Goal: Task Accomplishment & Management: Complete application form

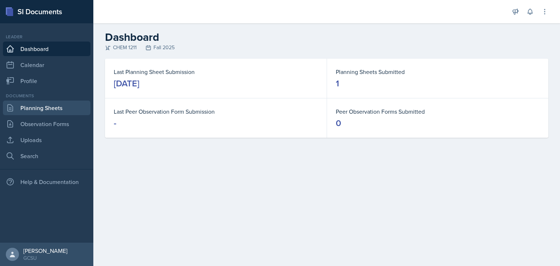
click at [58, 112] on link "Planning Sheets" at bounding box center [47, 108] width 88 height 15
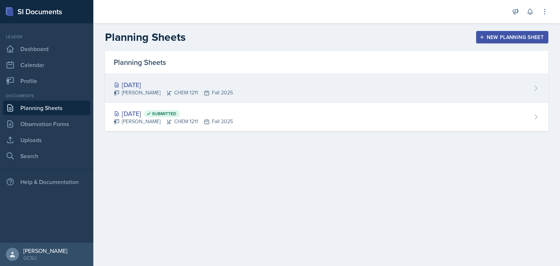
click at [121, 91] on div "[PERSON_NAME] CHEM 1211 Fall 2025" at bounding box center [173, 93] width 119 height 8
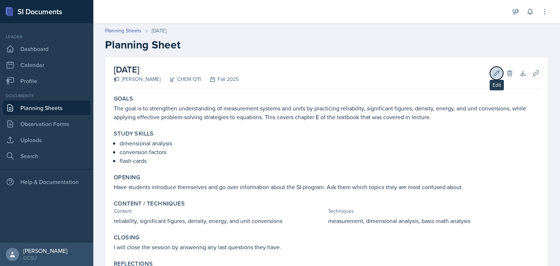
click at [493, 74] on icon at bounding box center [496, 73] width 7 height 7
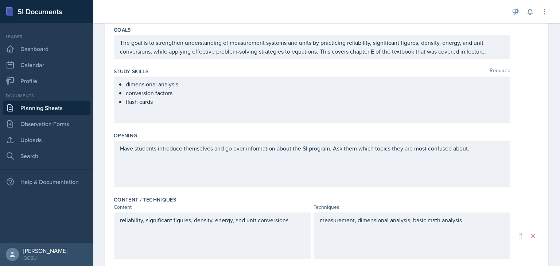
scroll to position [86, 0]
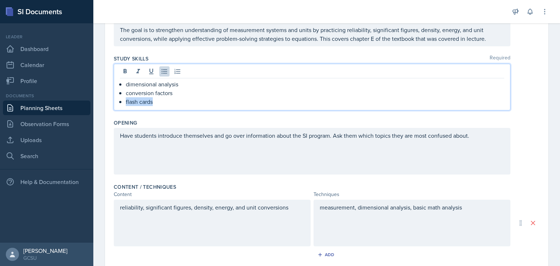
drag, startPoint x: 166, startPoint y: 100, endPoint x: 185, endPoint y: 88, distance: 22.1
click at [185, 88] on ul "dimensional analysis conversion factors flash cards" at bounding box center [315, 93] width 379 height 26
click at [210, 142] on div "Have students introduce themselves and go over information about the SI program…" at bounding box center [312, 151] width 397 height 47
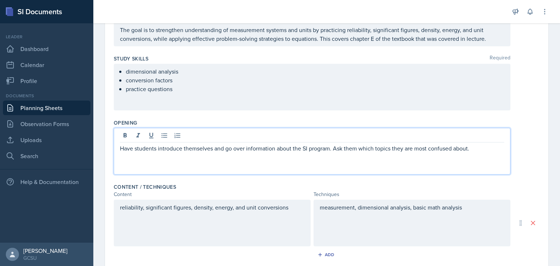
scroll to position [98, 0]
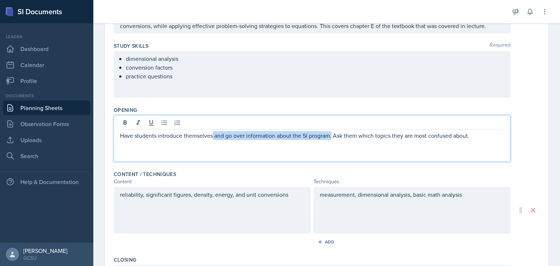
drag, startPoint x: 212, startPoint y: 135, endPoint x: 332, endPoint y: 135, distance: 119.6
click at [332, 135] on p "Have students introduce themselves and go over information about the SI program…" at bounding box center [312, 135] width 384 height 9
click at [322, 137] on p "Have students introduce themselves and go over information about the SI program…" at bounding box center [312, 135] width 384 height 9
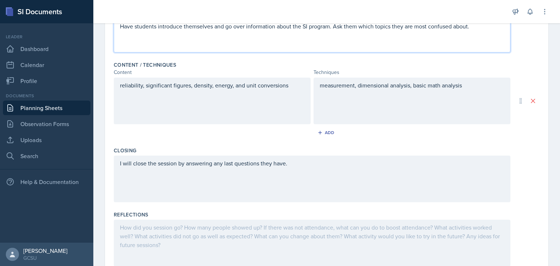
scroll to position [237, 0]
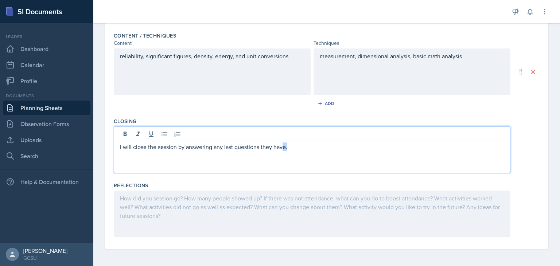
drag, startPoint x: 291, startPoint y: 135, endPoint x: 282, endPoint y: 138, distance: 9.0
click at [282, 138] on div "I will close the session by answering any last questions they have." at bounding box center [312, 150] width 397 height 47
click at [334, 147] on p "I will close the session by answering any last questions they have." at bounding box center [312, 147] width 384 height 9
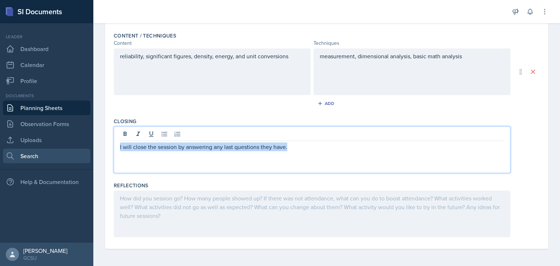
drag, startPoint x: 328, startPoint y: 150, endPoint x: 70, endPoint y: 157, distance: 258.4
click at [70, 157] on div "SI Documents Leader Dashboard Calendar Profile Documents Planning Sheets Observ…" at bounding box center [280, 133] width 560 height 266
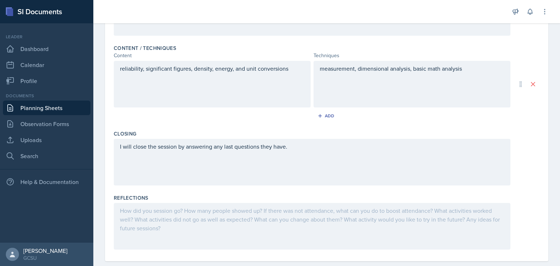
click at [303, 151] on div "I will close the session by answering any last questions they have." at bounding box center [312, 162] width 397 height 47
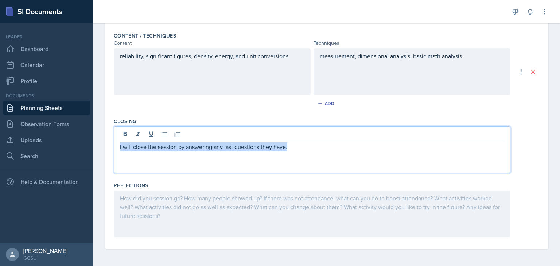
click at [306, 143] on p "I will close the session by answering any last questions they have." at bounding box center [312, 147] width 384 height 9
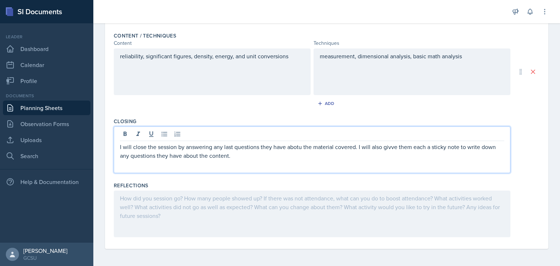
click at [293, 146] on p "I will close the session by answering any last questions they have abotu the ma…" at bounding box center [312, 152] width 384 height 18
click at [336, 158] on p "I will close the session by answering any last questions they have about the ma…" at bounding box center [312, 152] width 384 height 18
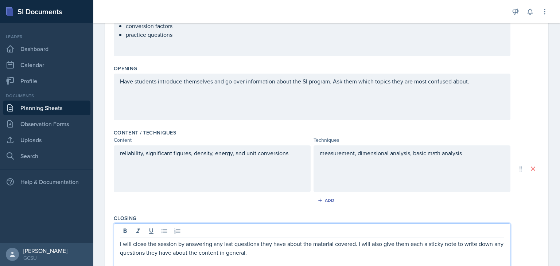
scroll to position [182, 0]
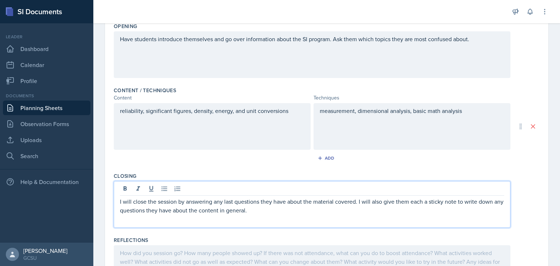
click at [251, 132] on div "reliability, significant figures, density, energy, and unit conversions" at bounding box center [212, 126] width 197 height 47
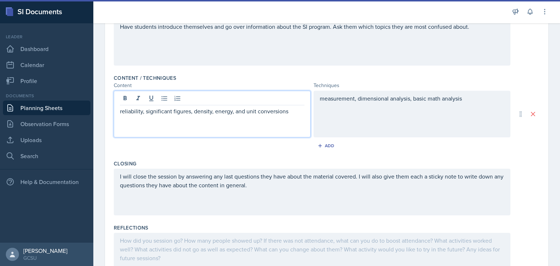
scroll to position [12, 0]
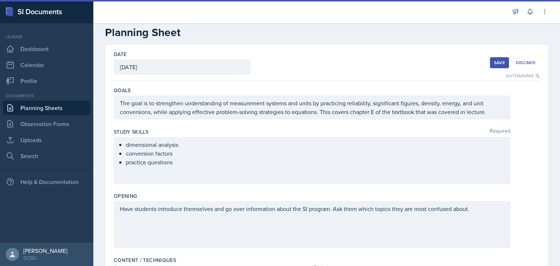
click at [499, 62] on div "Save" at bounding box center [499, 63] width 11 height 6
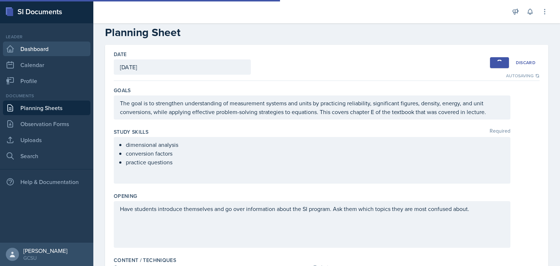
click at [39, 53] on link "Dashboard" at bounding box center [47, 49] width 88 height 15
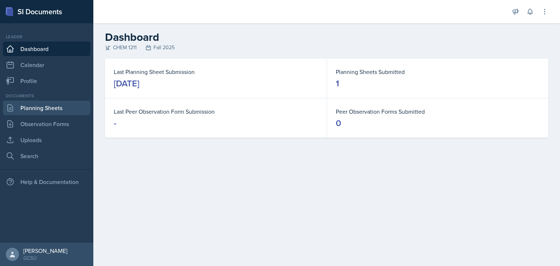
click at [47, 106] on link "Planning Sheets" at bounding box center [47, 108] width 88 height 15
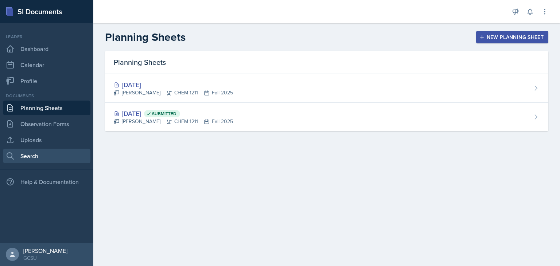
click at [48, 155] on link "Search" at bounding box center [47, 156] width 88 height 15
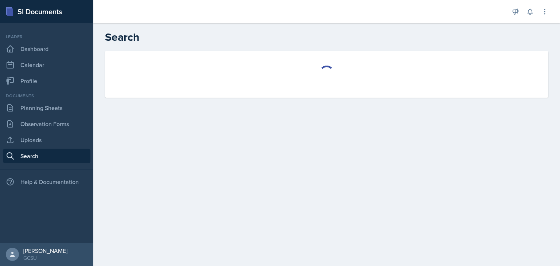
select select "all"
select select "1"
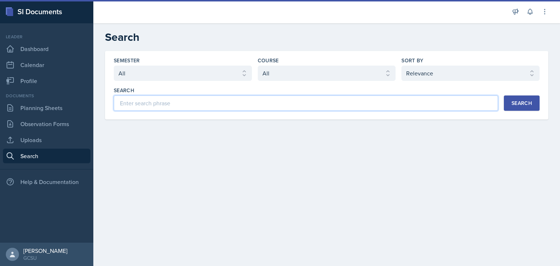
click at [198, 108] on input at bounding box center [306, 103] width 384 height 15
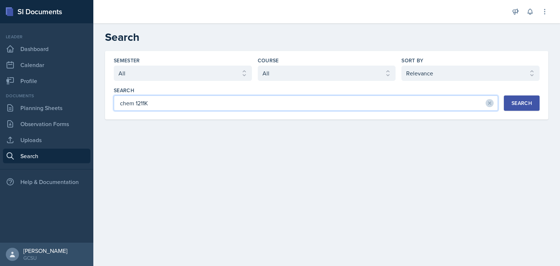
type input "chem 1211K"
drag, startPoint x: 201, startPoint y: 98, endPoint x: 194, endPoint y: 102, distance: 9.0
click at [194, 102] on input "chem 1211K" at bounding box center [306, 103] width 384 height 15
drag, startPoint x: 107, startPoint y: 99, endPoint x: 0, endPoint y: 81, distance: 108.4
click at [0, 81] on div "SI Documents Leader Dashboard Calendar Profile Documents Planning Sheets Observ…" at bounding box center [280, 133] width 560 height 266
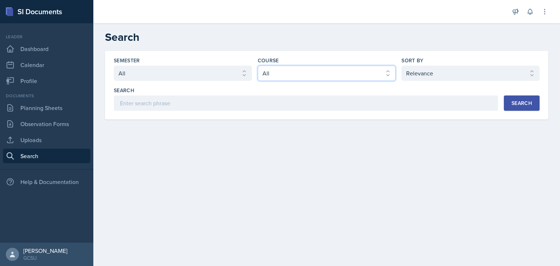
click at [304, 73] on select "Select course All ACCT 3101 ACCT 3102 ASTR 1000 BIOL 1100 BIOL 1107 BIOL 1108 B…" at bounding box center [327, 73] width 138 height 15
select select "f563b5ee-2306-4600-b49e-4e785f6b30e5"
click at [258, 66] on select "Select course All ACCT 3101 ACCT 3102 ASTR 1000 BIOL 1100 BIOL 1107 BIOL 1108 B…" at bounding box center [327, 73] width 138 height 15
click at [531, 98] on button "Search" at bounding box center [522, 103] width 36 height 15
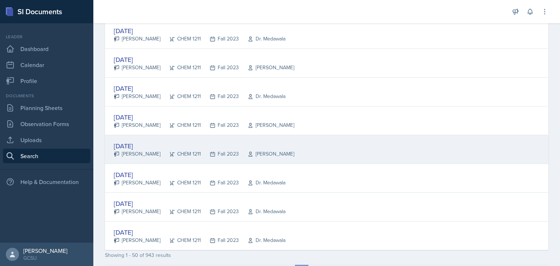
scroll to position [1362, 0]
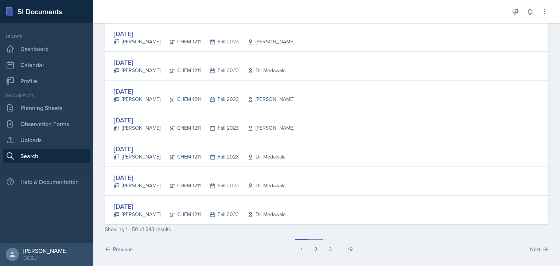
click at [316, 243] on button "2" at bounding box center [316, 246] width 15 height 14
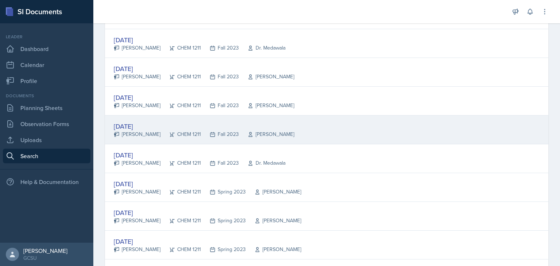
scroll to position [182, 0]
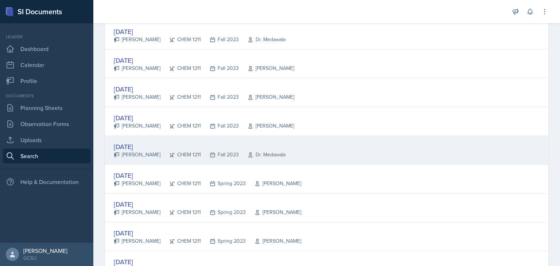
click at [289, 154] on div "[DATE] [PERSON_NAME] CHEM 1211 Fall 2023 Dr. Medawala" at bounding box center [327, 150] width 444 height 29
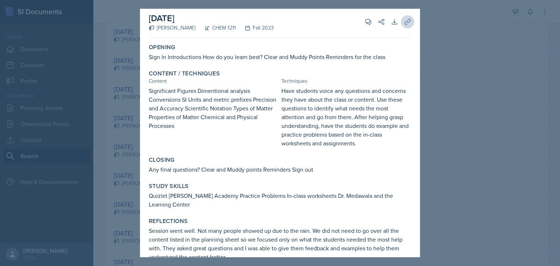
scroll to position [0, 0]
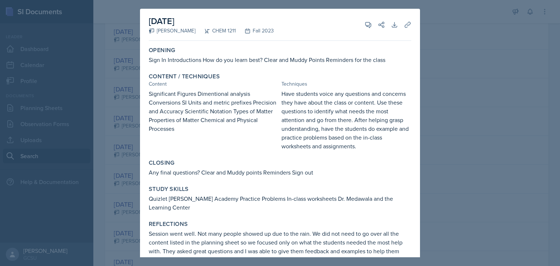
click at [443, 27] on div at bounding box center [280, 133] width 560 height 266
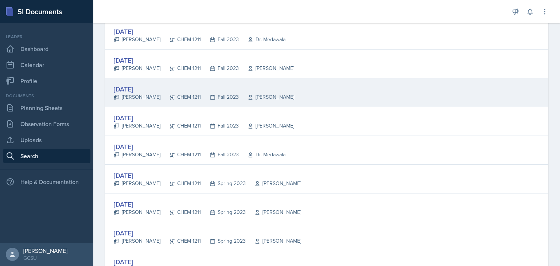
click at [209, 93] on div "Fall 2023" at bounding box center [220, 97] width 38 height 8
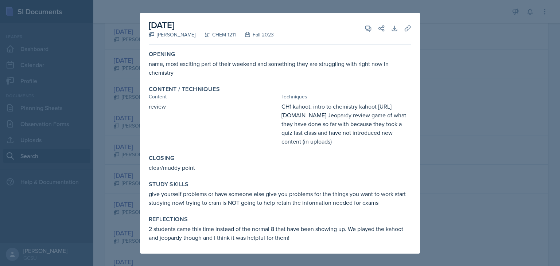
click at [560, 110] on div at bounding box center [280, 133] width 560 height 266
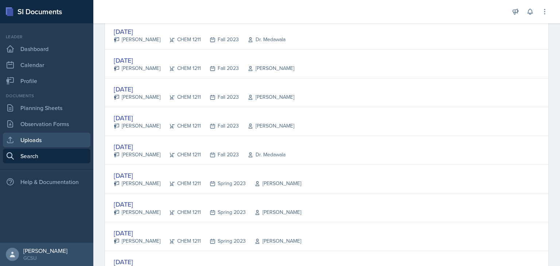
click at [42, 140] on link "Uploads" at bounding box center [47, 140] width 88 height 15
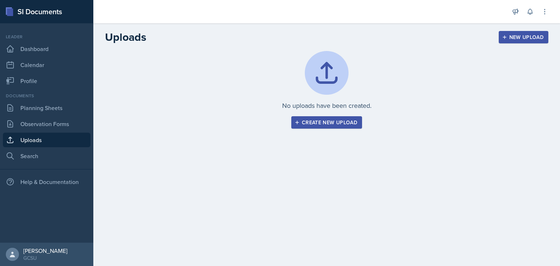
click at [309, 117] on button "Create new upload" at bounding box center [326, 122] width 71 height 12
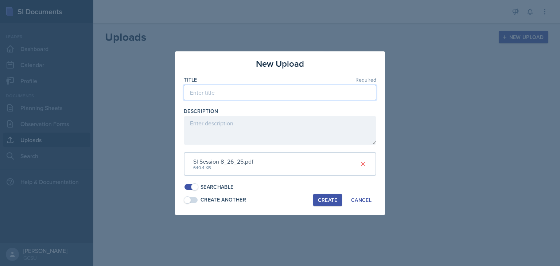
click at [270, 92] on input at bounding box center [280, 92] width 193 height 15
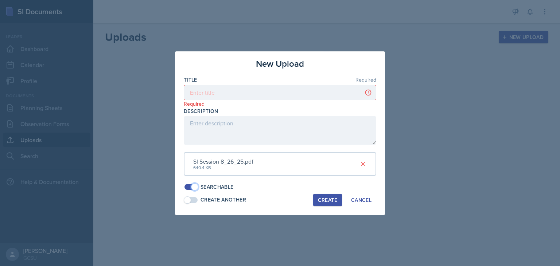
click at [195, 185] on span at bounding box center [194, 186] width 7 height 7
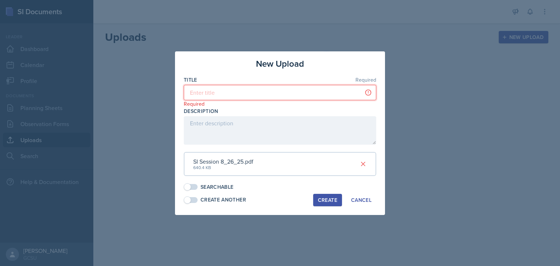
click at [223, 97] on input at bounding box center [280, 92] width 193 height 15
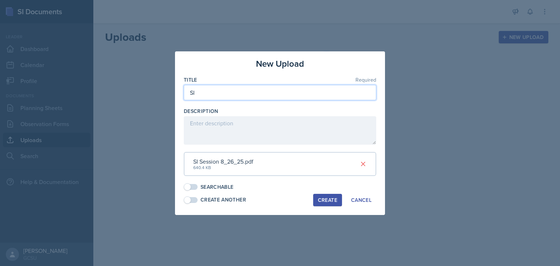
type input "S"
type input "Slides 8/25"
click at [339, 199] on button "Create" at bounding box center [327, 200] width 29 height 12
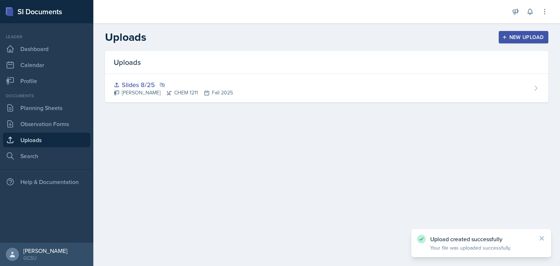
click at [511, 36] on div "New Upload" at bounding box center [524, 37] width 40 height 6
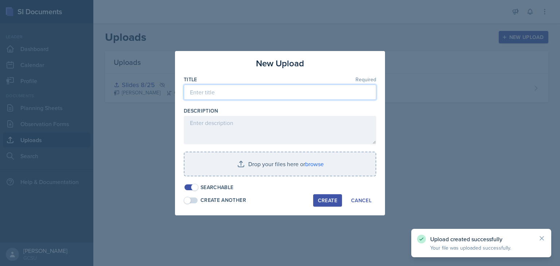
click at [239, 92] on input at bounding box center [280, 92] width 193 height 15
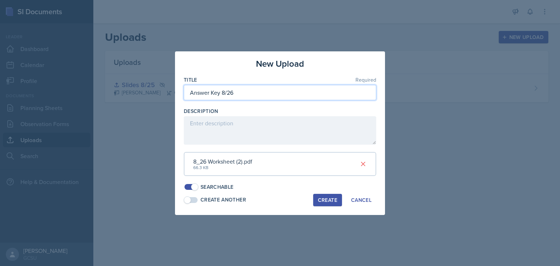
drag, startPoint x: 218, startPoint y: 93, endPoint x: 151, endPoint y: 88, distance: 66.9
click at [151, 88] on div "New Upload Title Required Answer Key 8/26 Description 8_26 Worksheet (2).pdf 66…" at bounding box center [280, 133] width 560 height 266
type input "Worksheet 8/26"
click at [191, 183] on span at bounding box center [191, 186] width 15 height 7
click at [329, 202] on div "Create" at bounding box center [327, 200] width 19 height 6
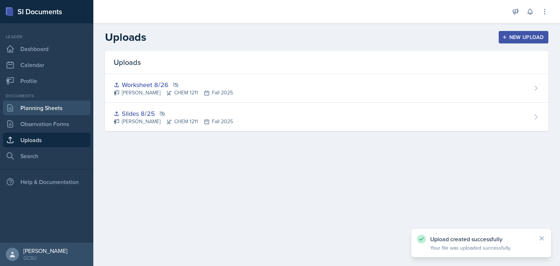
click at [43, 111] on link "Planning Sheets" at bounding box center [47, 108] width 88 height 15
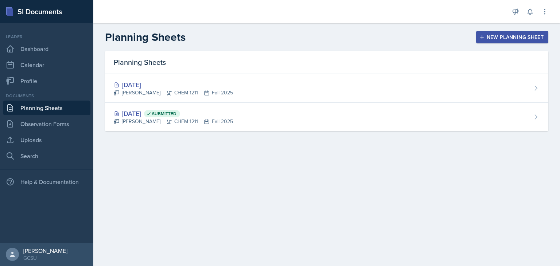
click at [66, 108] on link "Planning Sheets" at bounding box center [47, 108] width 88 height 15
click at [150, 85] on div "[DATE]" at bounding box center [173, 85] width 119 height 10
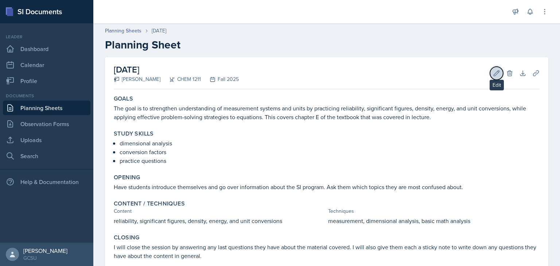
click at [494, 76] on icon at bounding box center [496, 72] width 5 height 5
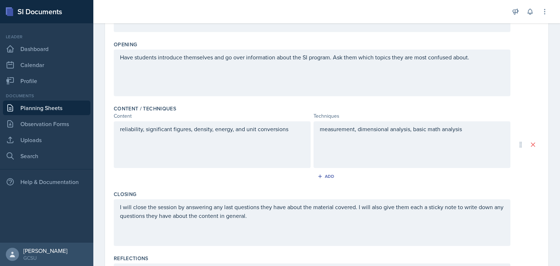
scroll to position [18, 0]
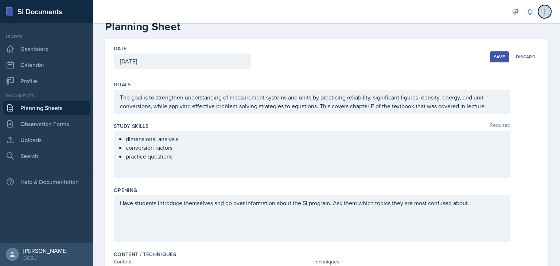
click at [543, 13] on icon at bounding box center [544, 11] width 7 height 7
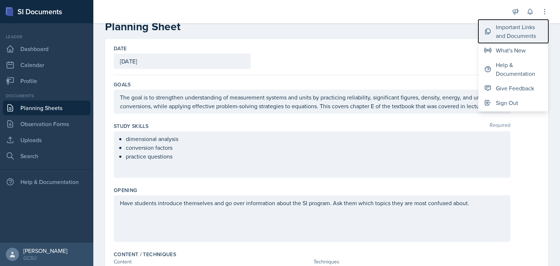
click at [521, 31] on div "Important Links and Documents" at bounding box center [519, 32] width 47 height 18
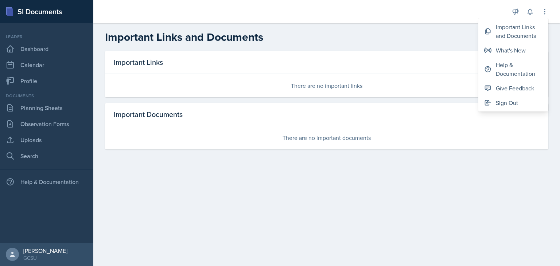
click at [321, 145] on div "There are no important documents" at bounding box center [327, 137] width 444 height 23
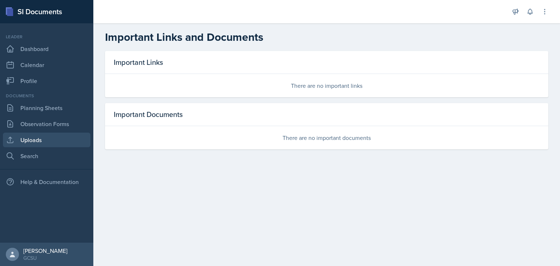
click at [9, 138] on icon at bounding box center [10, 140] width 6 height 6
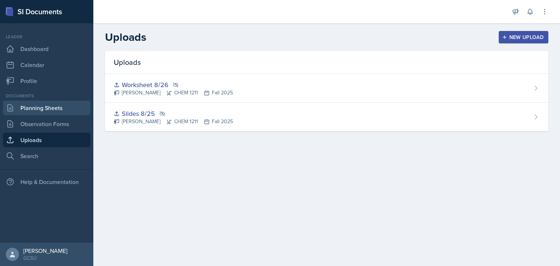
click at [40, 108] on link "Planning Sheets" at bounding box center [47, 108] width 88 height 15
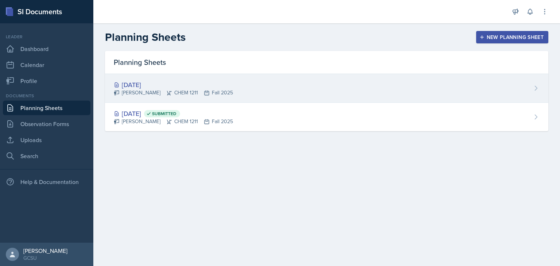
click at [133, 83] on div "[DATE]" at bounding box center [173, 85] width 119 height 10
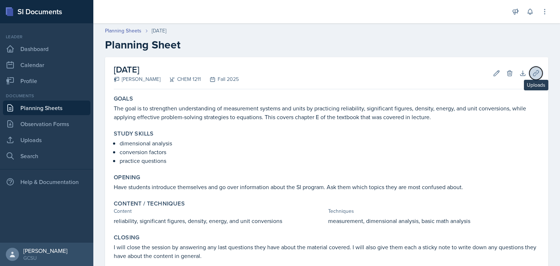
click at [533, 74] on icon at bounding box center [536, 73] width 7 height 7
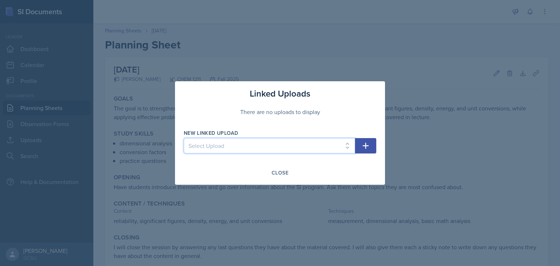
click at [267, 146] on select "Select Upload Slides 8/25 Worksheet 8/26" at bounding box center [269, 145] width 171 height 15
click at [184, 138] on select "Select Upload Slides 8/25 Worksheet 8/26" at bounding box center [269, 145] width 171 height 15
click at [343, 149] on select "Select Upload Slides 8/25 Worksheet 8/26" at bounding box center [269, 145] width 171 height 15
select select "346db096-739f-4eff-8c41-17ebe53d383e"
click at [184, 138] on select "Select Upload Slides 8/25 Worksheet 8/26" at bounding box center [269, 145] width 171 height 15
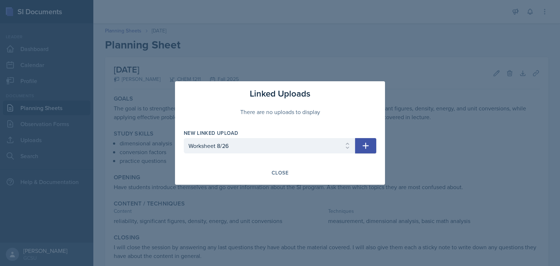
click at [366, 147] on icon "button" at bounding box center [366, 146] width 6 height 6
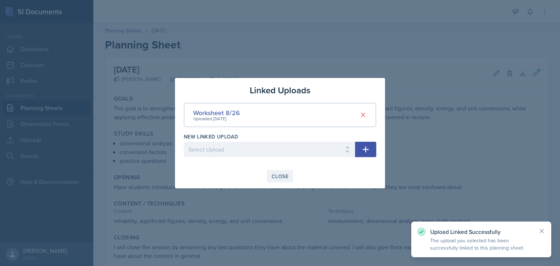
click at [282, 174] on div "Close" at bounding box center [280, 177] width 17 height 6
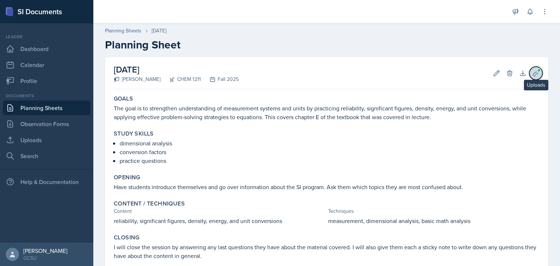
click at [533, 75] on icon at bounding box center [536, 73] width 7 height 7
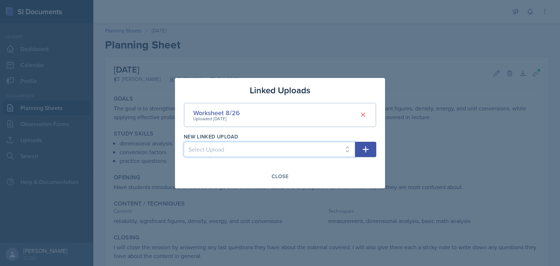
click at [333, 146] on select "Select Upload Slides 8/25" at bounding box center [269, 149] width 171 height 15
select select "ff061a58-5c9d-4026-aa1f-1a96dd757ffc"
click at [184, 142] on select "Select Upload Slides 8/25" at bounding box center [269, 149] width 171 height 15
click at [372, 148] on button "button" at bounding box center [365, 149] width 21 height 15
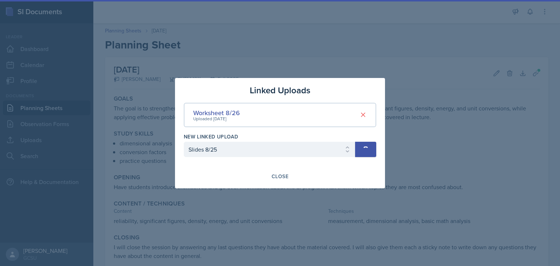
select select
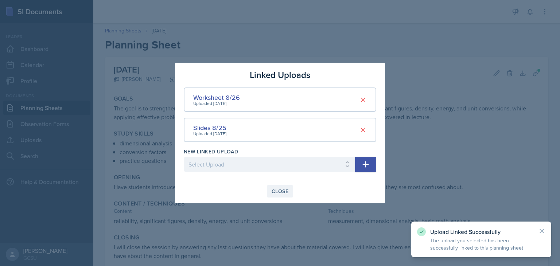
click at [280, 189] on div "Close" at bounding box center [280, 192] width 17 height 6
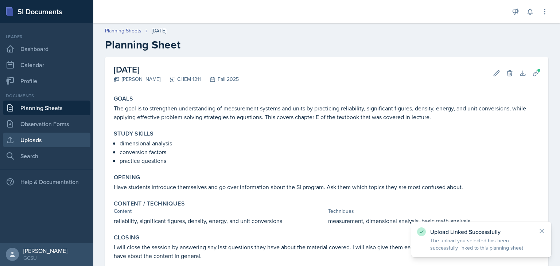
click at [46, 142] on link "Uploads" at bounding box center [47, 140] width 88 height 15
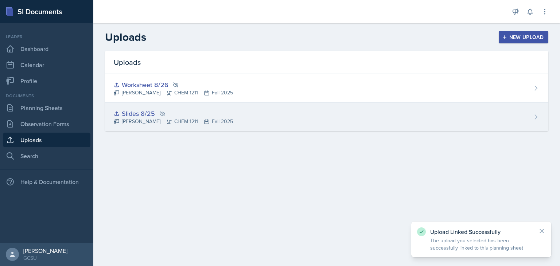
click at [441, 127] on div "Slides 8/25 [PERSON_NAME] CHEM 1211 Fall 2025" at bounding box center [327, 117] width 444 height 28
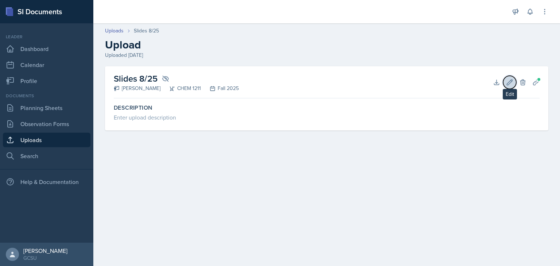
click at [509, 79] on icon at bounding box center [509, 82] width 7 height 7
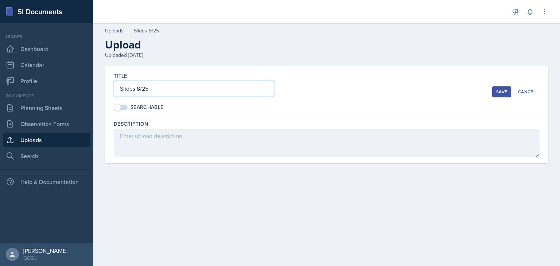
click at [160, 92] on input "Slides 8/25" at bounding box center [194, 88] width 160 height 15
type input "Slides 8/26"
click at [502, 89] on div "Save" at bounding box center [501, 92] width 11 height 6
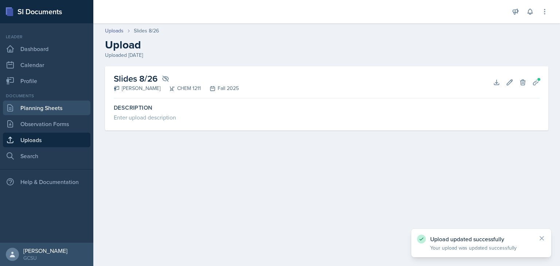
click at [54, 108] on link "Planning Sheets" at bounding box center [47, 108] width 88 height 15
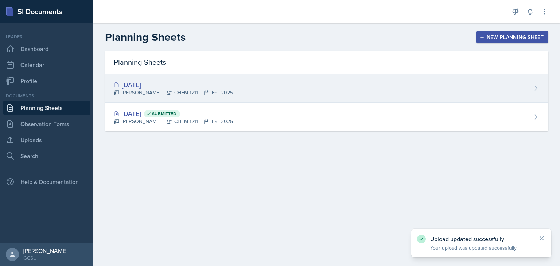
click at [177, 77] on div "[DATE] [PERSON_NAME] CHEM 1211 Fall 2025" at bounding box center [327, 88] width 444 height 29
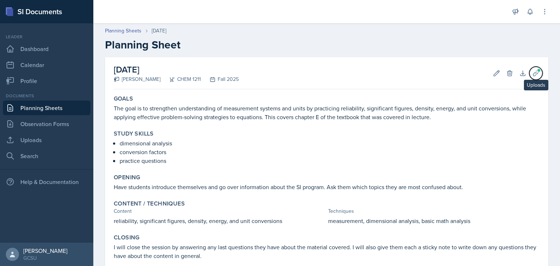
click at [535, 73] on button "Uploads" at bounding box center [536, 73] width 13 height 13
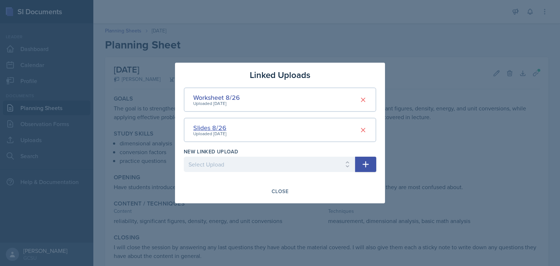
click at [217, 125] on div "Slides 8/26" at bounding box center [209, 128] width 33 height 10
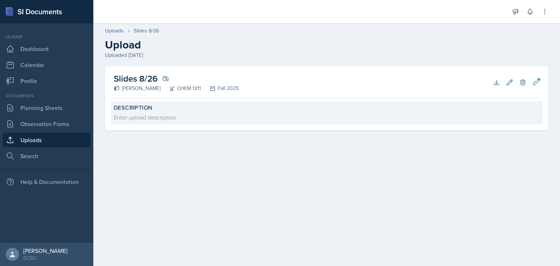
click at [152, 112] on div "Description Enter upload description" at bounding box center [327, 112] width 432 height 23
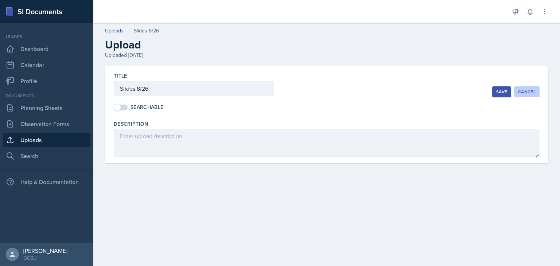
click at [534, 90] on div "Cancel" at bounding box center [527, 92] width 18 height 6
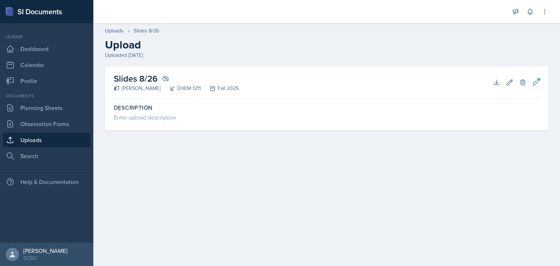
click at [76, 141] on link "Uploads" at bounding box center [47, 140] width 88 height 15
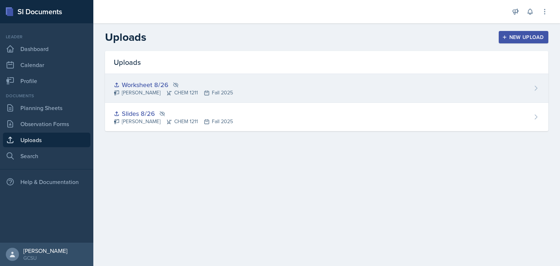
click at [156, 84] on div "Worksheet 8/26" at bounding box center [173, 85] width 119 height 10
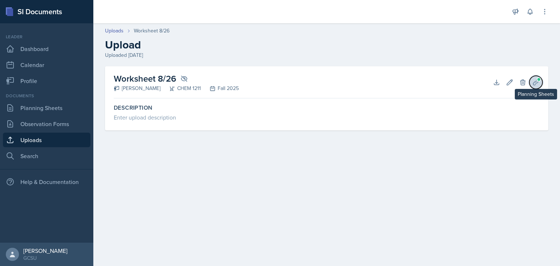
click at [533, 84] on icon at bounding box center [536, 82] width 7 height 7
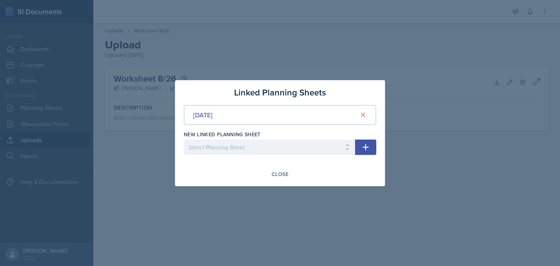
click at [401, 165] on div at bounding box center [280, 133] width 560 height 266
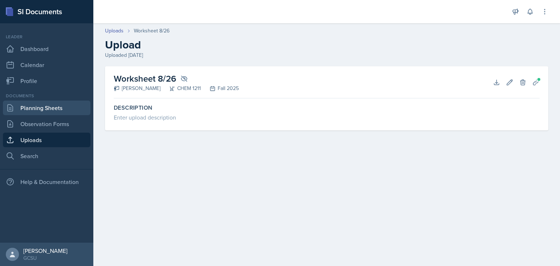
click at [49, 113] on link "Planning Sheets" at bounding box center [47, 108] width 88 height 15
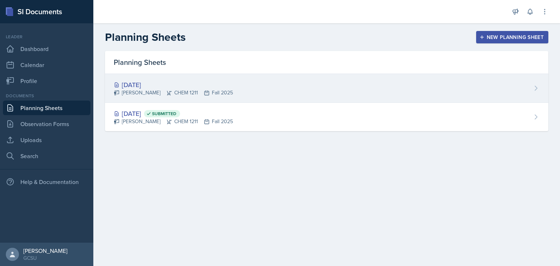
click at [152, 85] on div "[DATE]" at bounding box center [173, 85] width 119 height 10
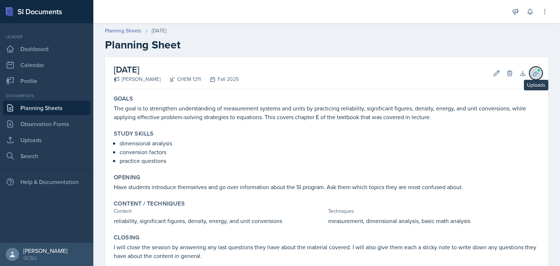
click at [533, 75] on icon at bounding box center [536, 73] width 7 height 7
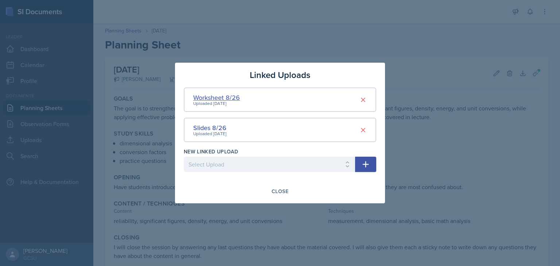
click at [213, 94] on div "Worksheet 8/26" at bounding box center [216, 98] width 47 height 10
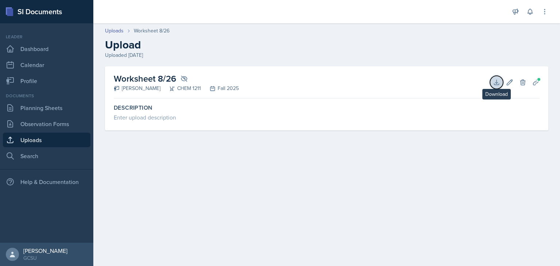
click at [498, 85] on icon at bounding box center [496, 82] width 7 height 7
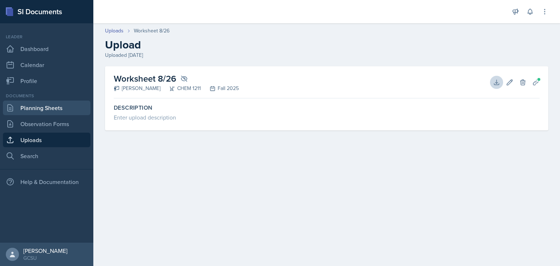
click at [53, 105] on link "Planning Sheets" at bounding box center [47, 108] width 88 height 15
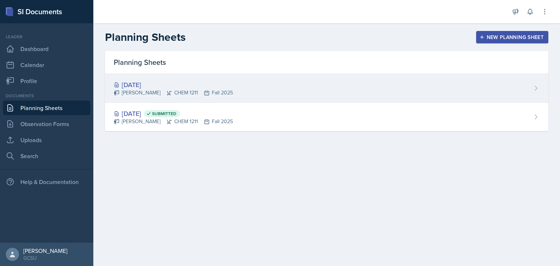
click at [198, 87] on div "[DATE]" at bounding box center [173, 85] width 119 height 10
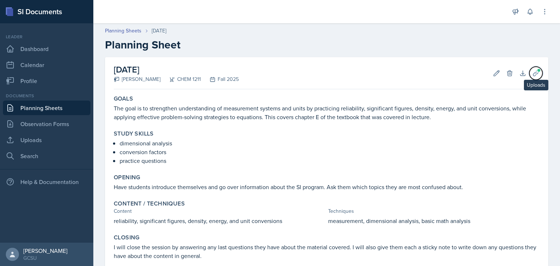
click at [533, 73] on icon at bounding box center [535, 72] width 5 height 5
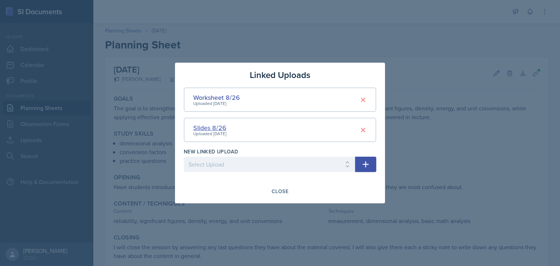
click at [209, 127] on div "Slides 8/26" at bounding box center [209, 128] width 33 height 10
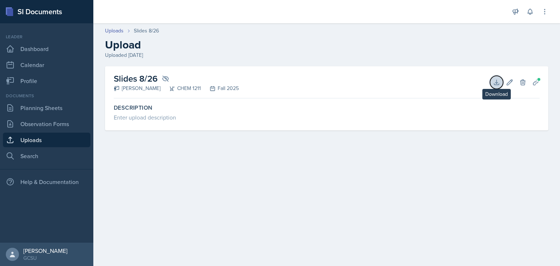
click at [500, 82] on icon at bounding box center [496, 82] width 7 height 7
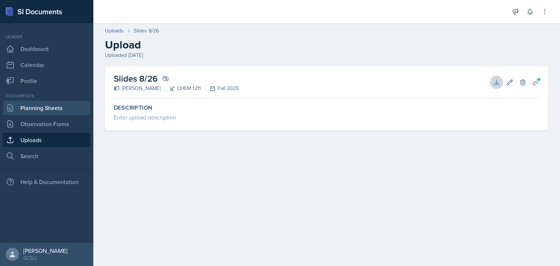
click at [23, 105] on link "Planning Sheets" at bounding box center [47, 108] width 88 height 15
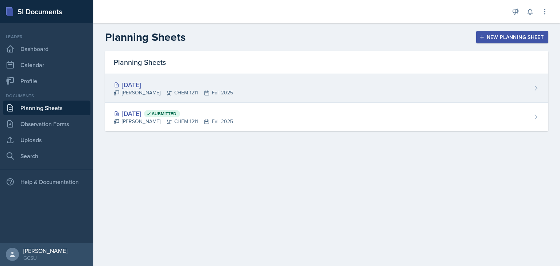
click at [212, 92] on div "[PERSON_NAME] CHEM 1211 Fall 2025" at bounding box center [173, 93] width 119 height 8
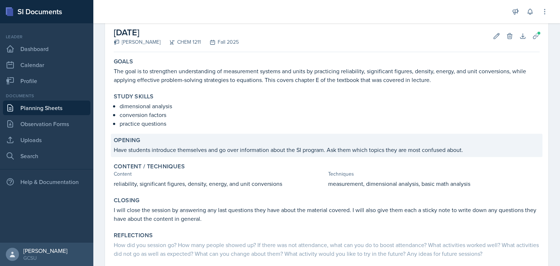
scroll to position [81, 0]
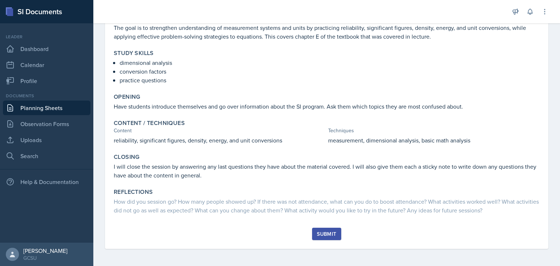
click at [317, 232] on div "Submit" at bounding box center [326, 234] width 19 height 6
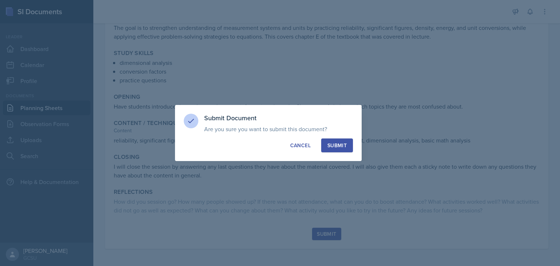
click at [341, 147] on div "Submit" at bounding box center [337, 145] width 19 height 7
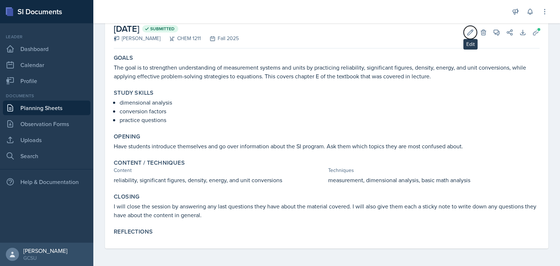
click at [464, 31] on button "Edit" at bounding box center [470, 32] width 13 height 13
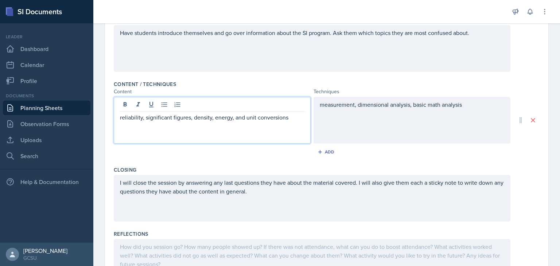
scroll to position [201, 0]
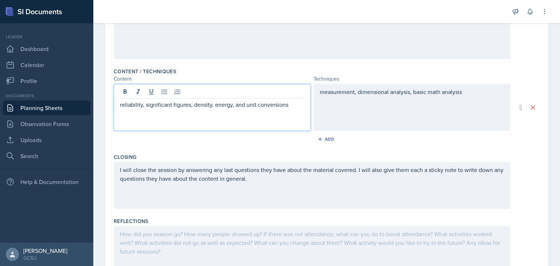
click at [294, 103] on p "reliability, significant figures, density, energy, and unit conversions" at bounding box center [212, 104] width 185 height 9
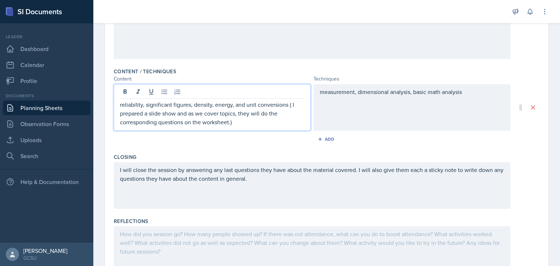
click at [471, 151] on div "Closing I will close the session by answering any last questions they have abou…" at bounding box center [327, 183] width 426 height 64
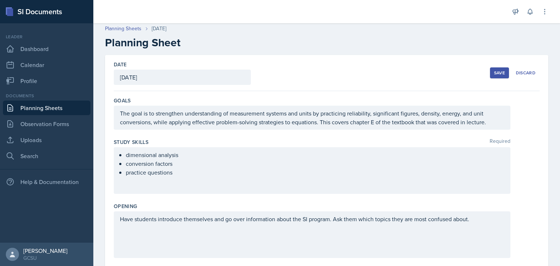
scroll to position [0, 0]
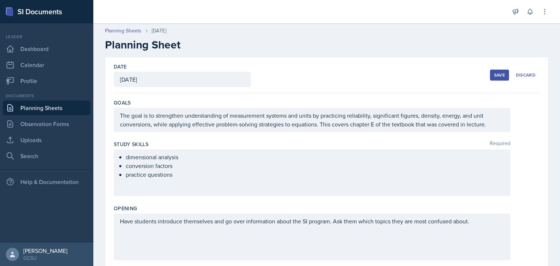
click at [493, 78] on button "Save" at bounding box center [499, 75] width 19 height 11
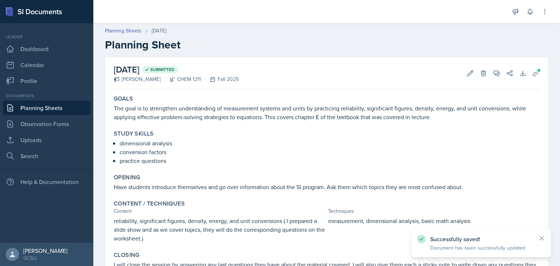
click at [41, 106] on link "Planning Sheets" at bounding box center [47, 108] width 88 height 15
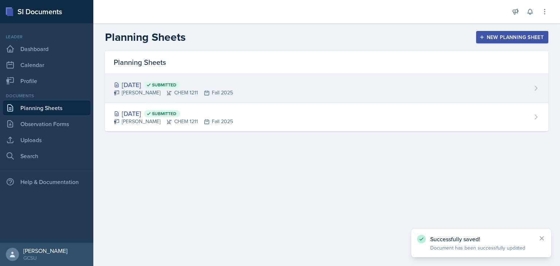
click at [258, 97] on div "[DATE] Submitted [PERSON_NAME] CHEM 1211 Fall 2025" at bounding box center [327, 88] width 444 height 29
